Goal: Task Accomplishment & Management: Manage account settings

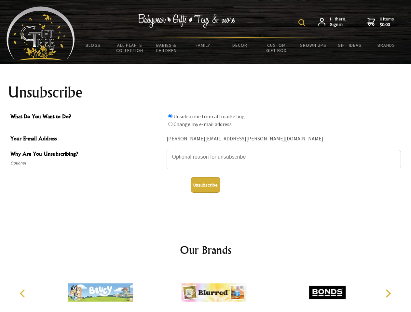
click at [303, 22] on img at bounding box center [301, 22] width 7 height 7
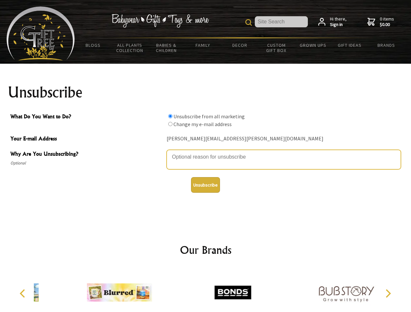
click at [206, 152] on textarea "Why Are You Unsubscribing?" at bounding box center [284, 160] width 234 height 20
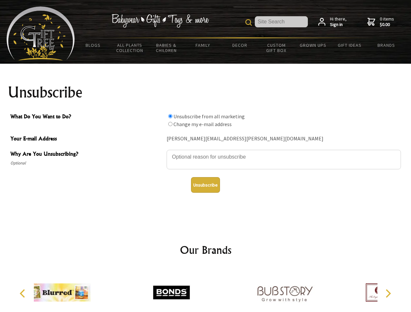
click at [170, 116] on input "What Do You Want to Do?" at bounding box center [170, 116] width 4 height 4
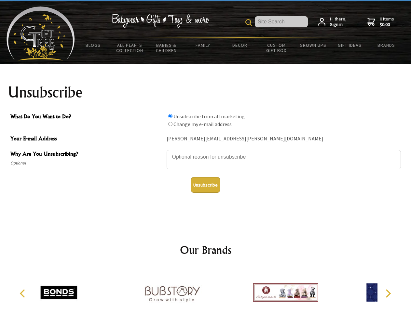
click at [170, 124] on input "What Do You Want to Do?" at bounding box center [170, 124] width 4 height 4
radio input "true"
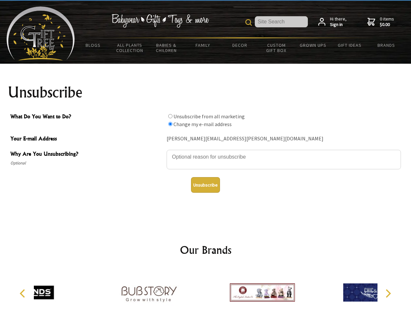
click at [205, 185] on button "Unsubscribe" at bounding box center [205, 185] width 29 height 16
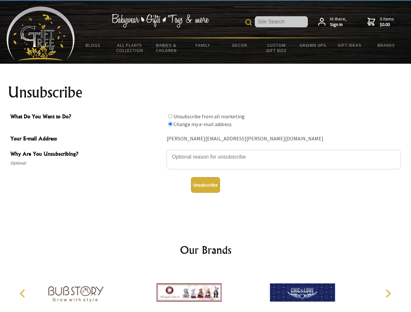
click at [23, 294] on icon "Previous" at bounding box center [23, 294] width 8 height 8
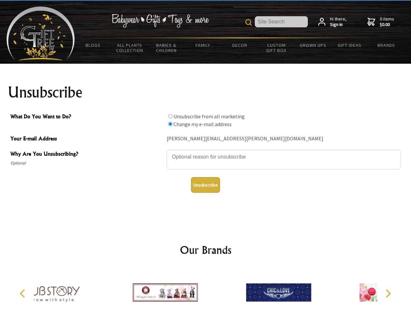
click at [388, 294] on icon "Next" at bounding box center [387, 294] width 8 height 8
